Goal: Task Accomplishment & Management: Complete application form

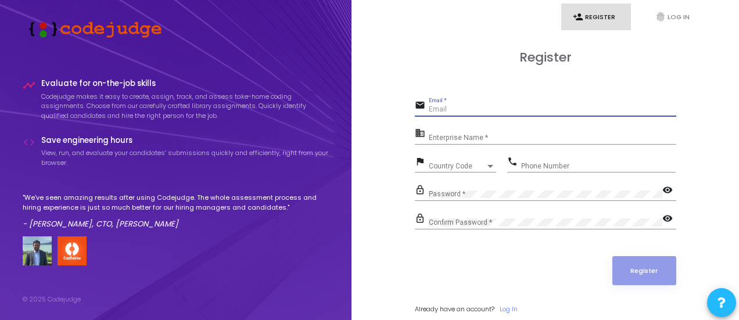
click at [460, 111] on input "Email *" at bounding box center [553, 110] width 248 height 8
type input "[EMAIL_ADDRESS][DOMAIN_NAME]"
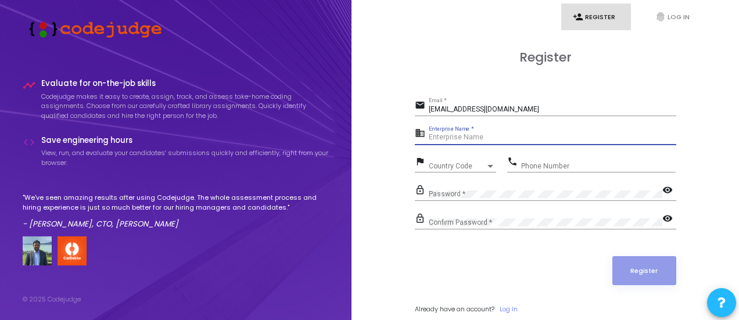
click at [466, 134] on input "Enterprise Name *" at bounding box center [553, 138] width 248 height 8
type input "Graphic Era Deemed to be University"
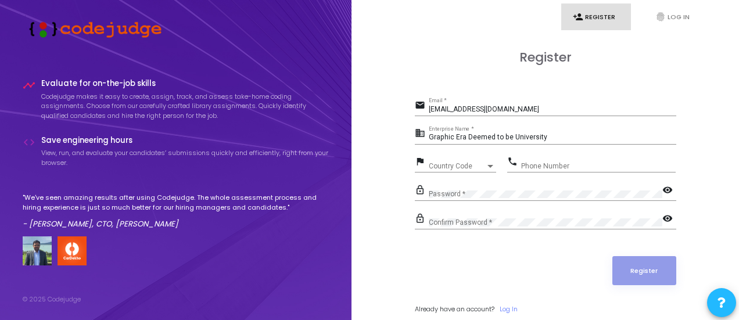
click at [455, 157] on div "Country Code Country Code" at bounding box center [462, 164] width 67 height 18
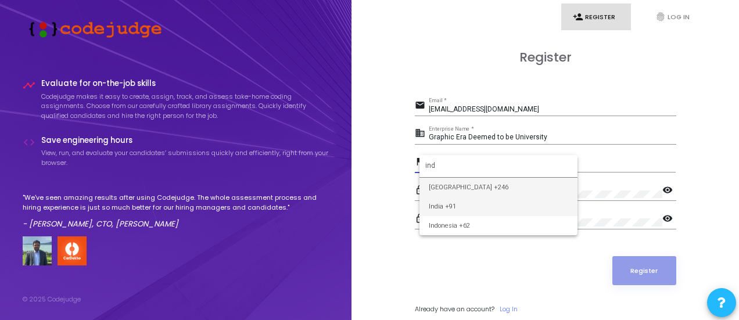
type input "ind"
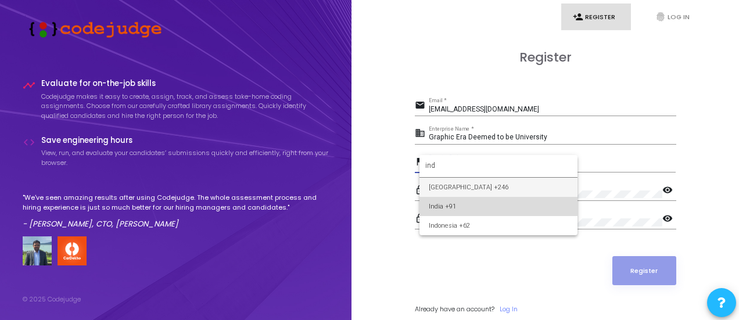
click at [467, 204] on span "India +91" at bounding box center [498, 206] width 139 height 19
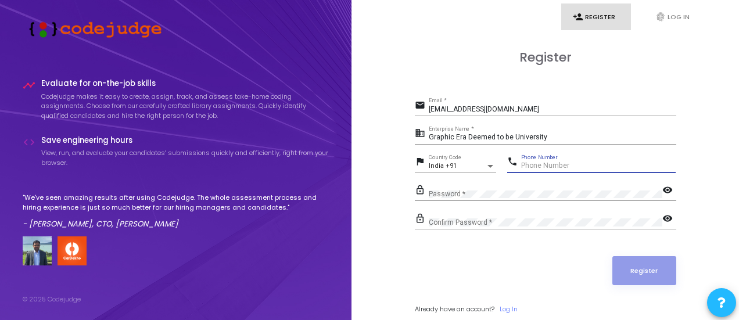
click at [547, 164] on input "Phone Number" at bounding box center [598, 166] width 155 height 8
type input "7018468309"
click at [491, 187] on div "Password *" at bounding box center [546, 192] width 234 height 18
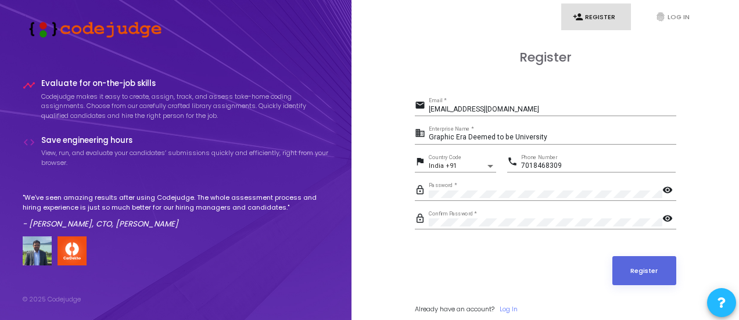
drag, startPoint x: 429, startPoint y: 128, endPoint x: 548, endPoint y: 140, distance: 119.8
click at [548, 140] on div "Graphic Era Deemed to be University Enterprise Name *" at bounding box center [553, 135] width 248 height 18
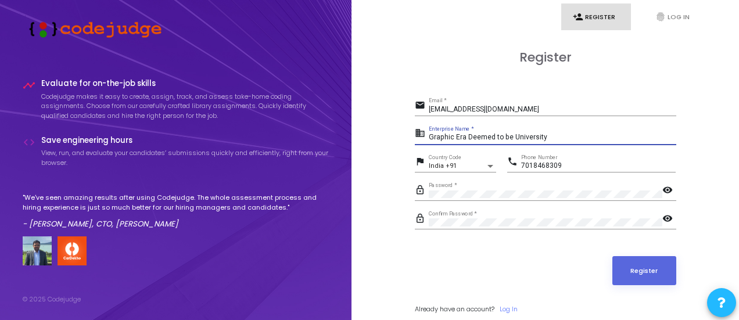
drag, startPoint x: 548, startPoint y: 140, endPoint x: 427, endPoint y: 130, distance: 121.9
click at [427, 130] on div "business Graphic Era Deemed to be University Enterprise Name *" at bounding box center [546, 135] width 262 height 19
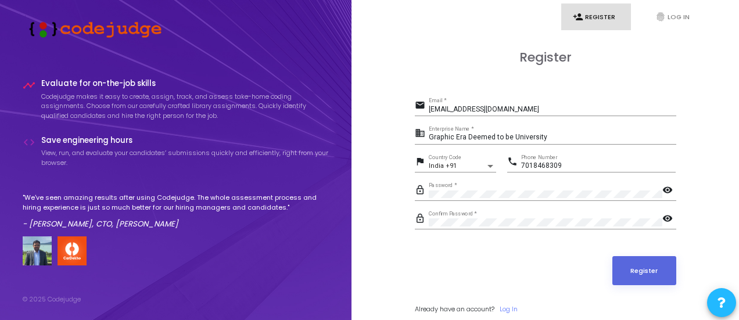
click at [463, 241] on form "email [EMAIL_ADDRESS][DOMAIN_NAME] Email * business Graphic Era Deemed to be Un…" at bounding box center [546, 206] width 262 height 217
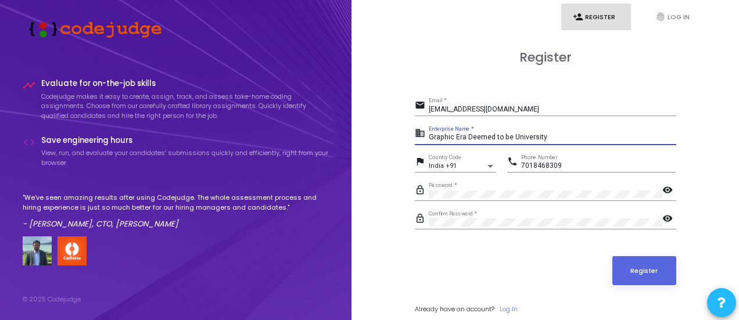
click at [493, 134] on input "Graphic Era Deemed to be University" at bounding box center [553, 138] width 248 height 8
paste input "Payoneer"
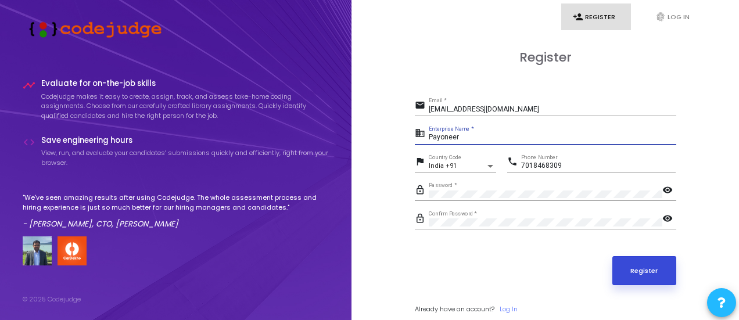
type input "Payoneer"
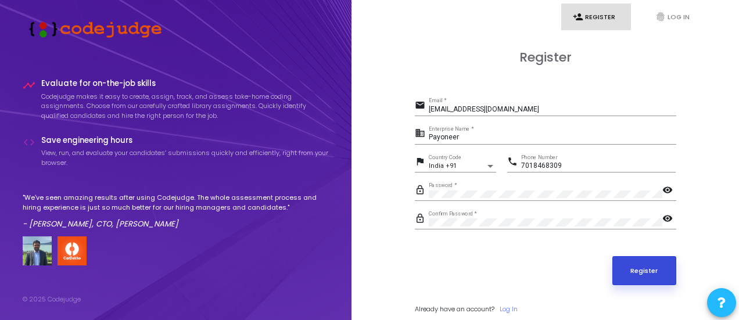
click at [642, 274] on button "Register" at bounding box center [645, 270] width 64 height 29
click at [670, 191] on mat-icon "visibility" at bounding box center [670, 191] width 14 height 14
click at [656, 261] on button "Register" at bounding box center [645, 270] width 64 height 29
